Goal: Task Accomplishment & Management: Use online tool/utility

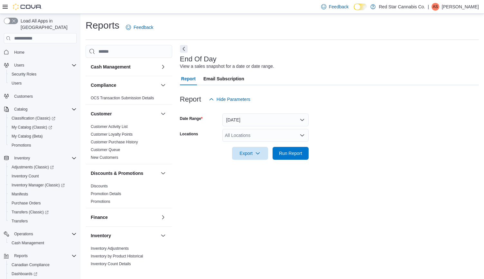
click at [295, 134] on div "All Locations" at bounding box center [265, 135] width 86 height 13
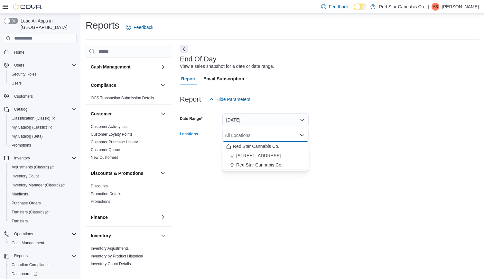
click at [279, 164] on span "Red Star Cannabis Co." at bounding box center [259, 165] width 46 height 6
click at [326, 145] on div at bounding box center [329, 144] width 299 height 5
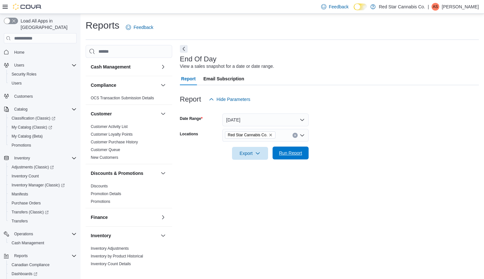
drag, startPoint x: 299, startPoint y: 152, endPoint x: 295, endPoint y: 153, distance: 4.9
click at [299, 152] on span "Run Report" at bounding box center [290, 153] width 23 height 6
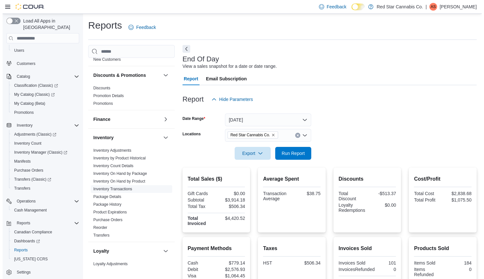
scroll to position [66, 0]
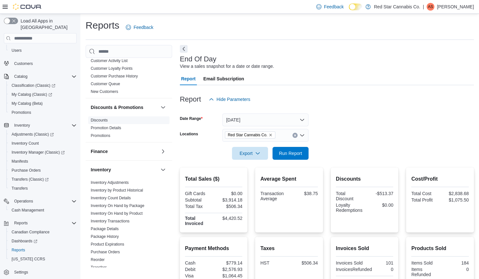
click at [102, 117] on span "Discounts" at bounding box center [128, 120] width 81 height 8
click at [100, 118] on link "Discounts" at bounding box center [99, 120] width 17 height 5
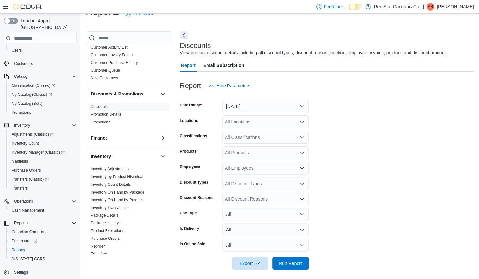
scroll to position [15, 0]
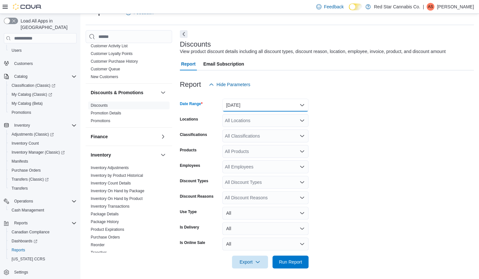
click at [242, 103] on button "[DATE]" at bounding box center [265, 105] width 86 height 13
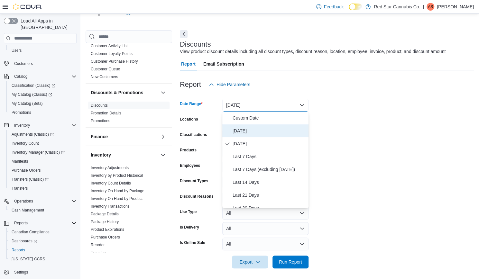
click at [238, 129] on span "[DATE]" at bounding box center [269, 131] width 73 height 8
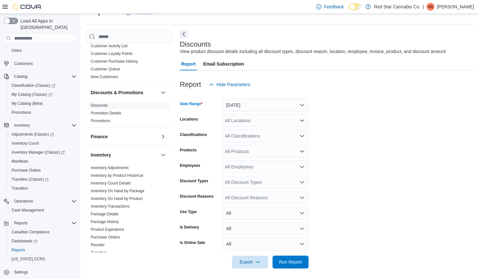
click at [252, 122] on div "All Locations" at bounding box center [265, 120] width 86 height 13
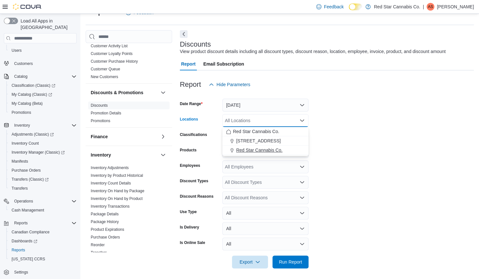
click at [254, 148] on span "Red Star Cannabis Co." at bounding box center [259, 150] width 46 height 6
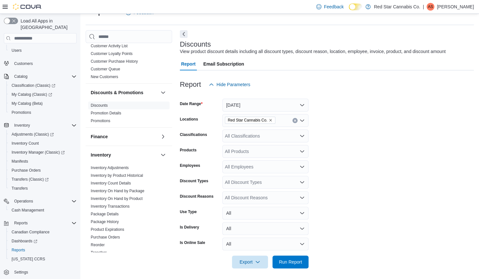
click at [340, 160] on form "Date Range [DATE] Locations Red Star Cannabis Co. Classifications All Classific…" at bounding box center [327, 180] width 294 height 178
click at [256, 197] on div "All Discount Reasons" at bounding box center [265, 197] width 86 height 13
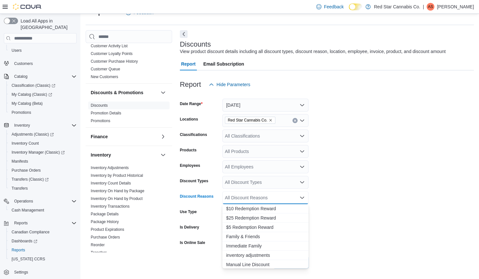
scroll to position [57, 0]
click at [229, 225] on span "Price match" at bounding box center [265, 226] width 79 height 6
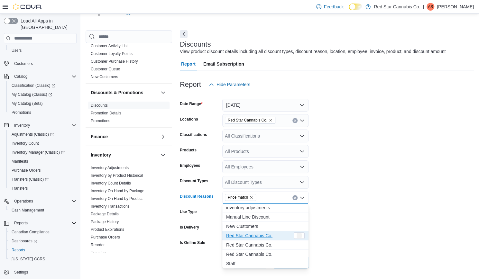
scroll to position [48, 0]
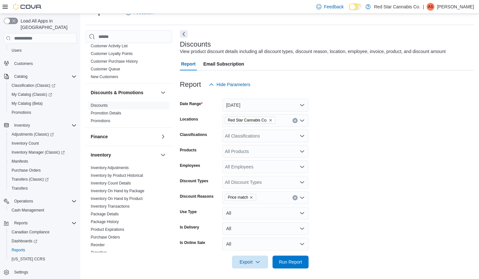
click at [342, 223] on form "Date Range [DATE] Locations Red Star Cannabis Co. Classifications All Classific…" at bounding box center [327, 180] width 294 height 178
click at [288, 258] on span "Run Report" at bounding box center [290, 261] width 28 height 13
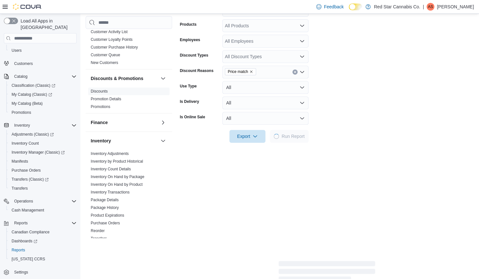
scroll to position [143, 0]
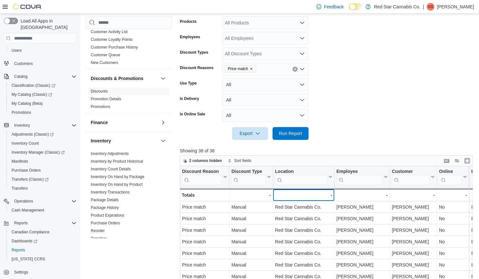
click at [287, 196] on div "-" at bounding box center [303, 195] width 57 height 8
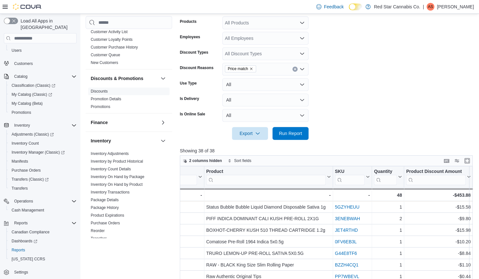
scroll to position [0, 611]
